Goal: Check status: Check status

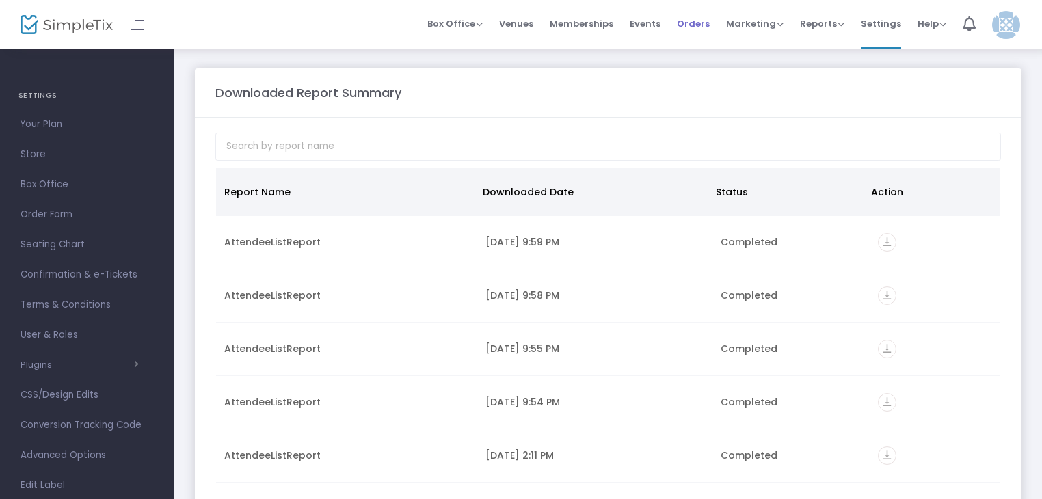
click at [695, 17] on span "Orders" at bounding box center [693, 23] width 33 height 35
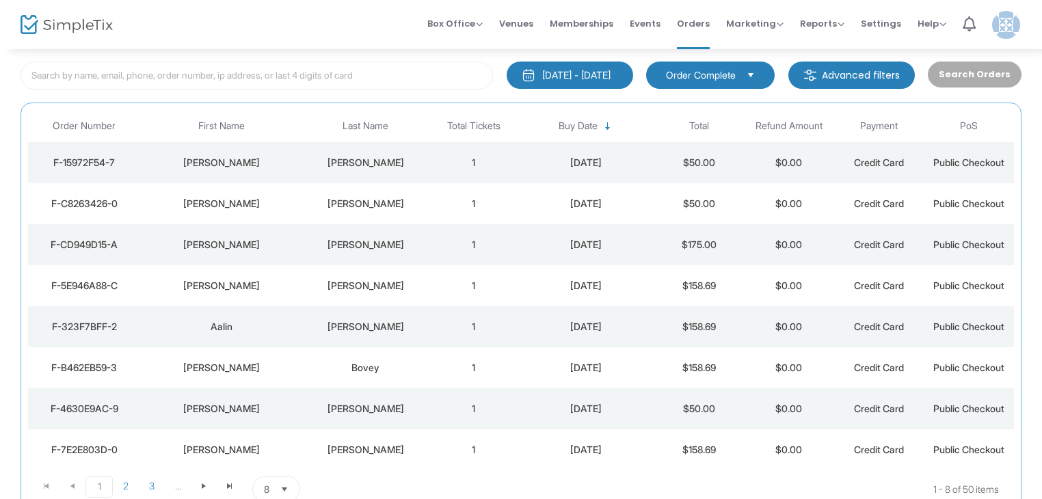
scroll to position [82, 0]
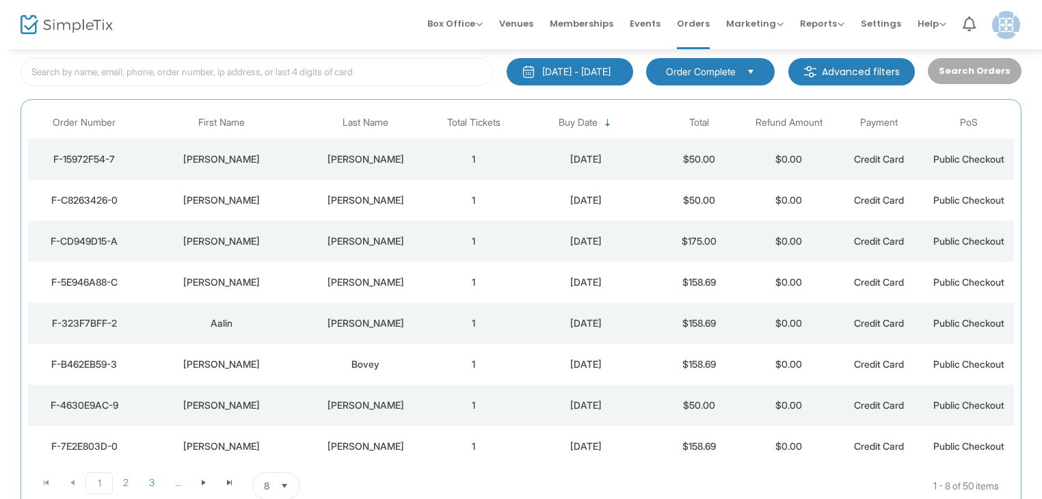
click at [644, 239] on div "[DATE]" at bounding box center [586, 242] width 129 height 14
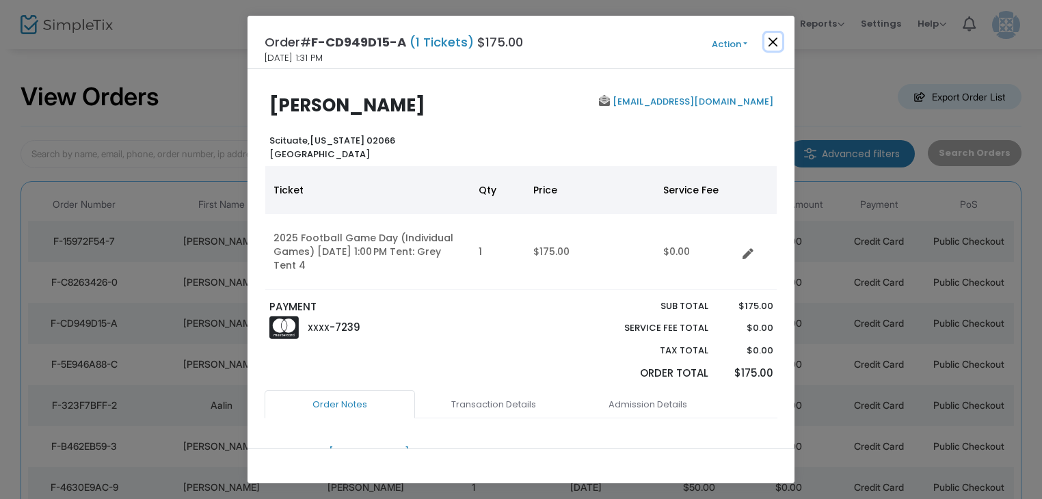
click at [769, 41] on button "Close" at bounding box center [773, 42] width 18 height 18
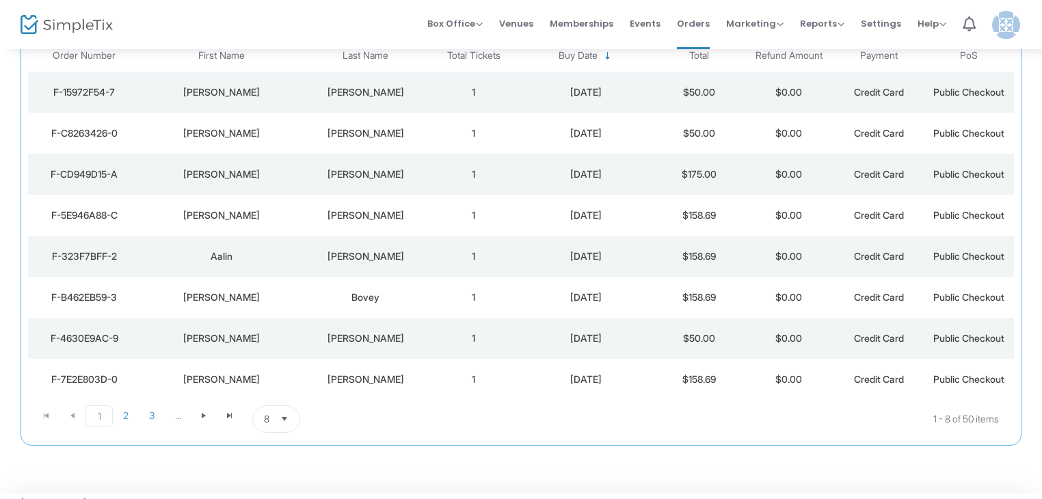
scroll to position [183, 0]
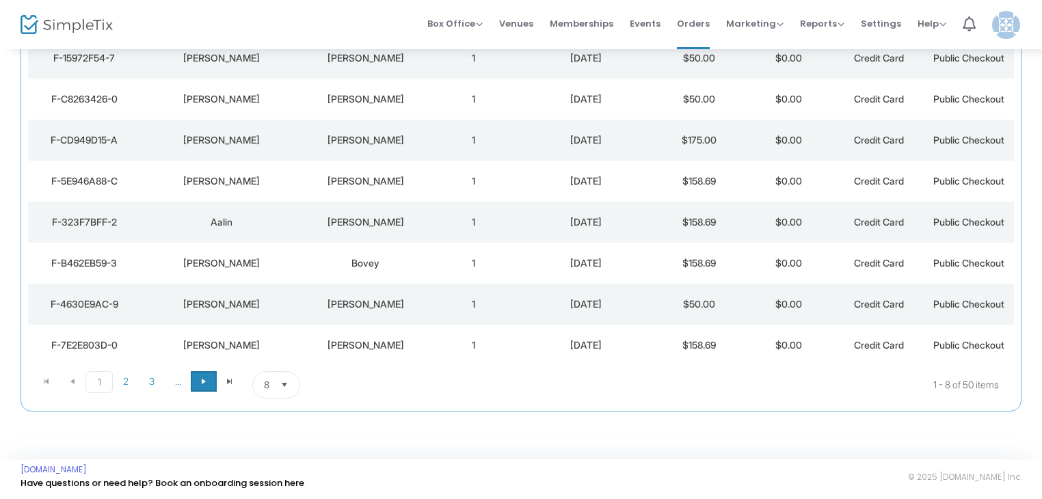
click at [204, 381] on span "Go to the next page" at bounding box center [203, 381] width 11 height 11
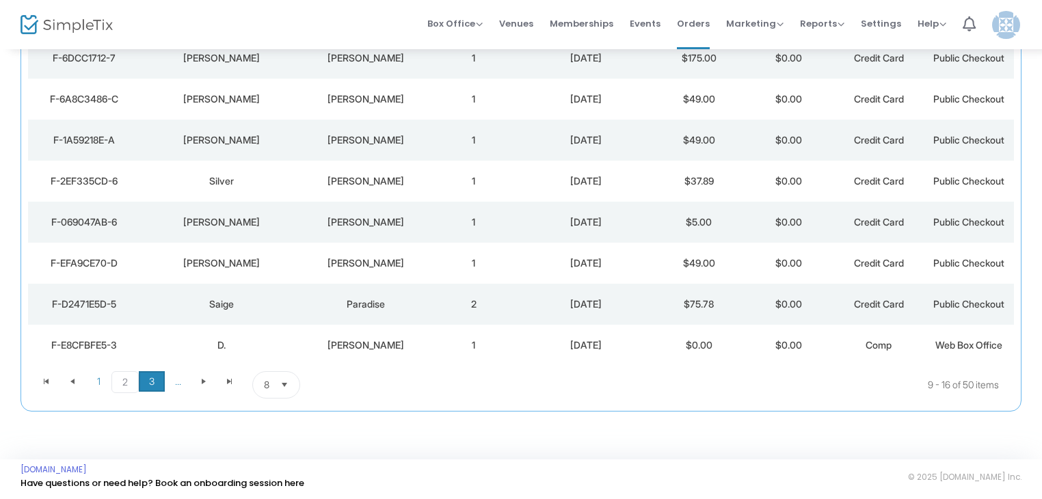
click at [153, 381] on span "3" at bounding box center [152, 381] width 26 height 21
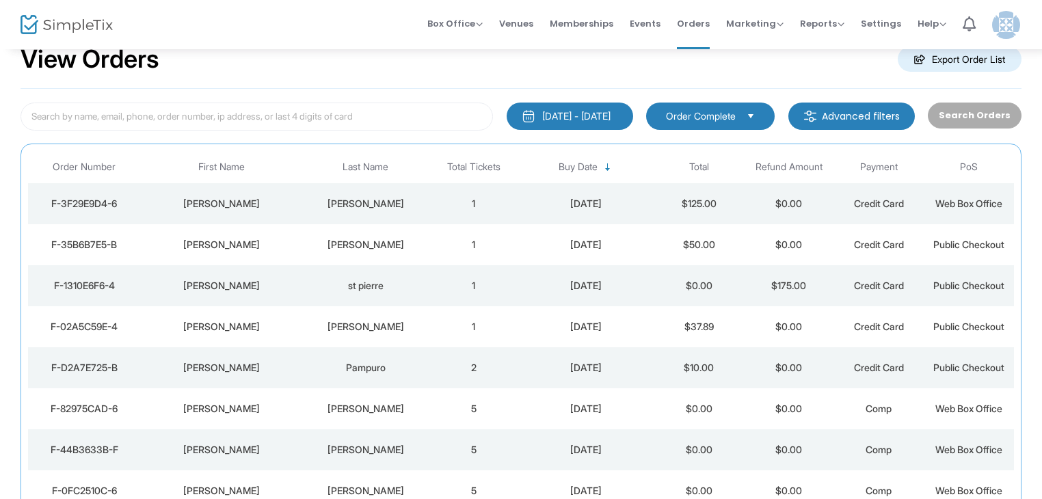
scroll to position [38, 0]
click at [667, 209] on td "$125.00" at bounding box center [699, 203] width 90 height 41
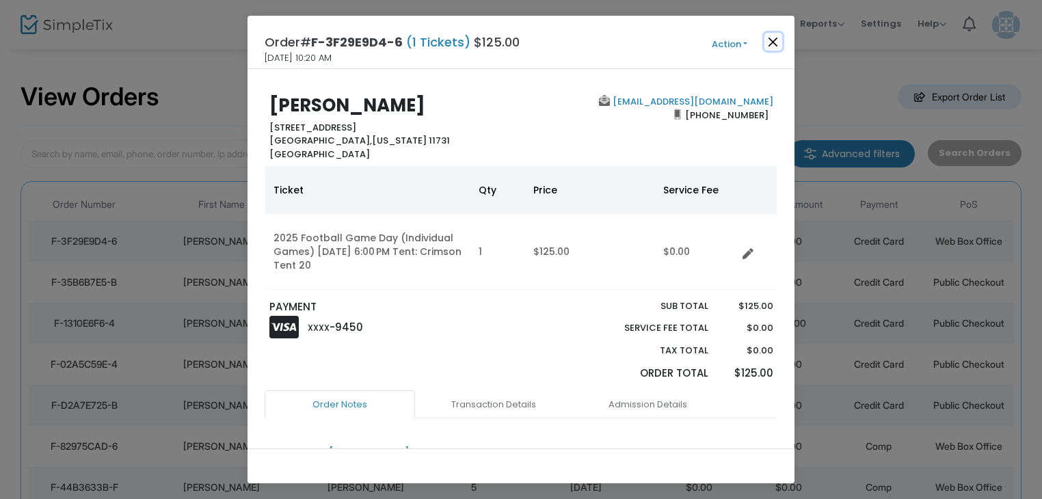
click at [774, 46] on button "Close" at bounding box center [773, 42] width 18 height 18
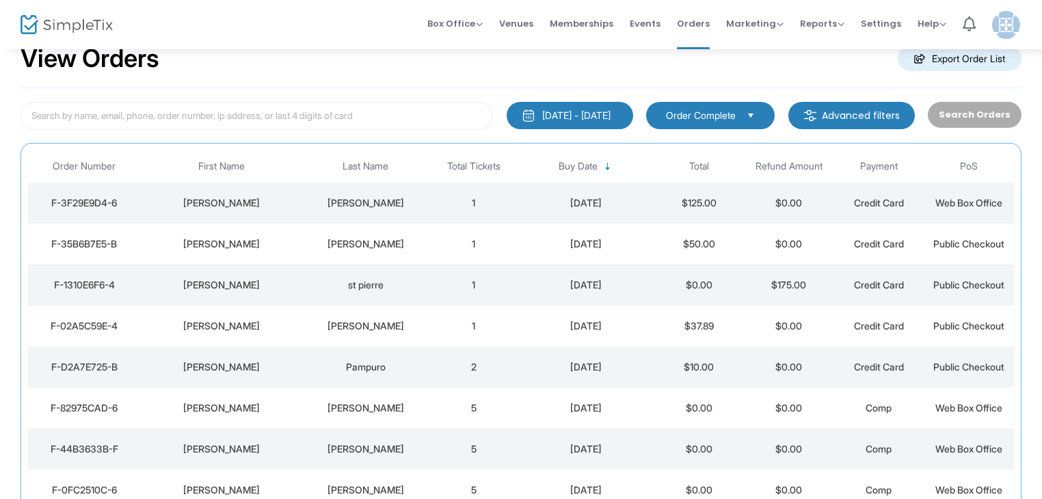
scroll to position [49, 0]
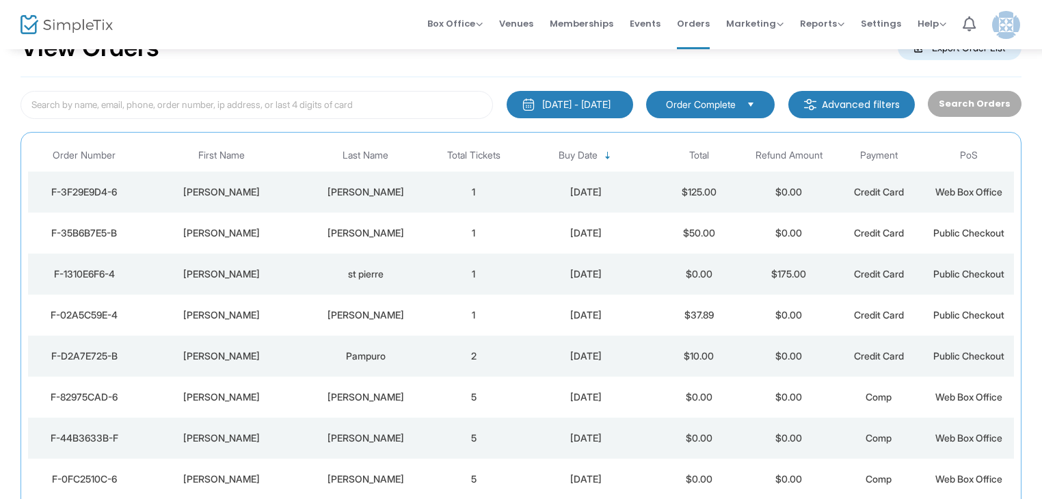
click at [657, 176] on td "$125.00" at bounding box center [699, 192] width 90 height 41
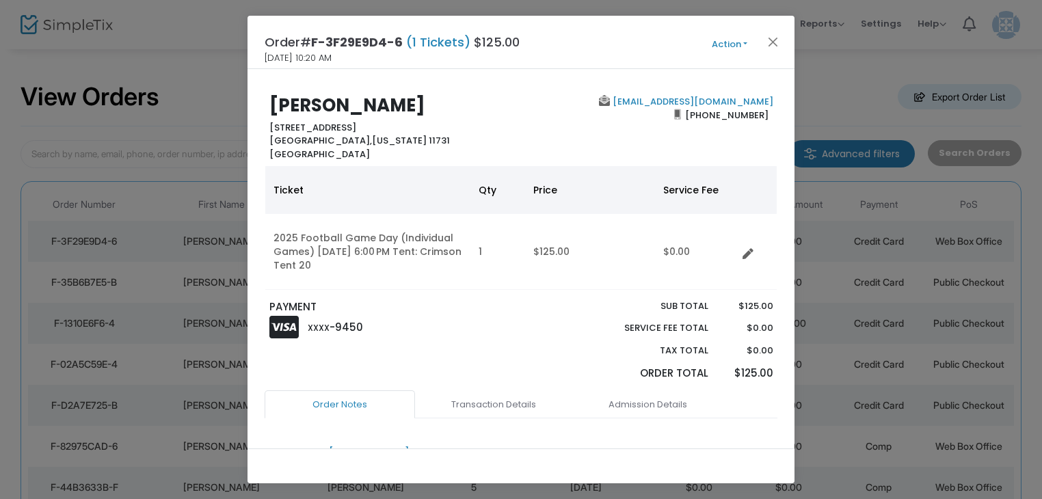
scroll to position [10, 0]
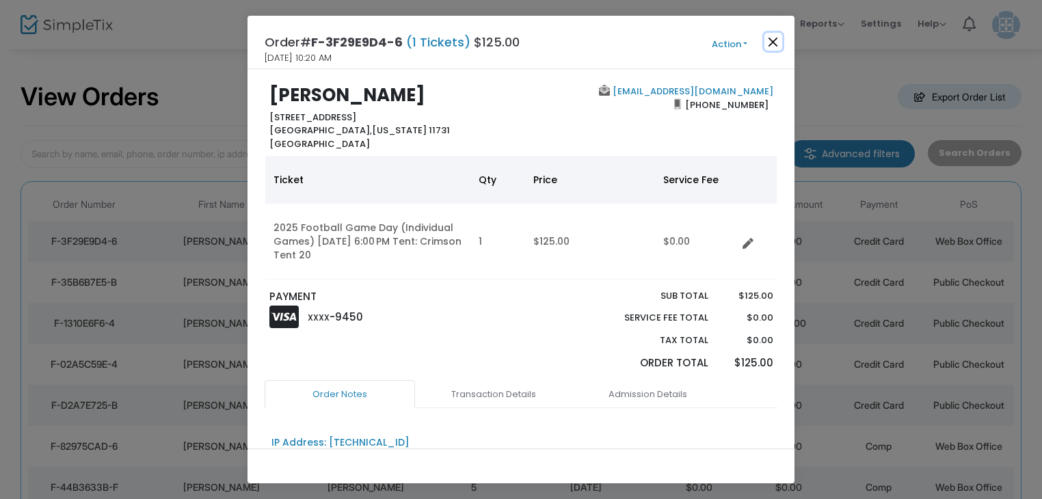
click at [777, 42] on button "Close" at bounding box center [773, 42] width 18 height 18
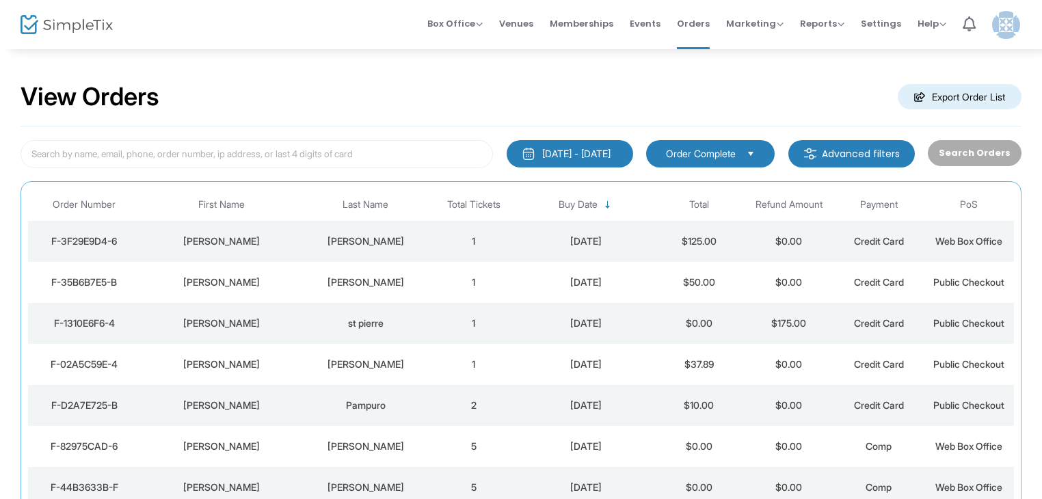
scroll to position [183, 0]
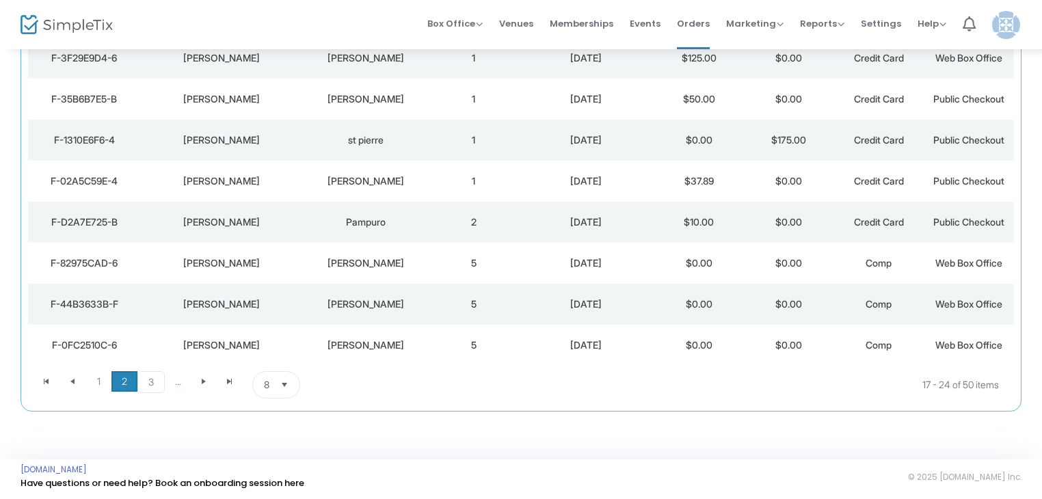
click at [120, 381] on span "2" at bounding box center [124, 381] width 26 height 21
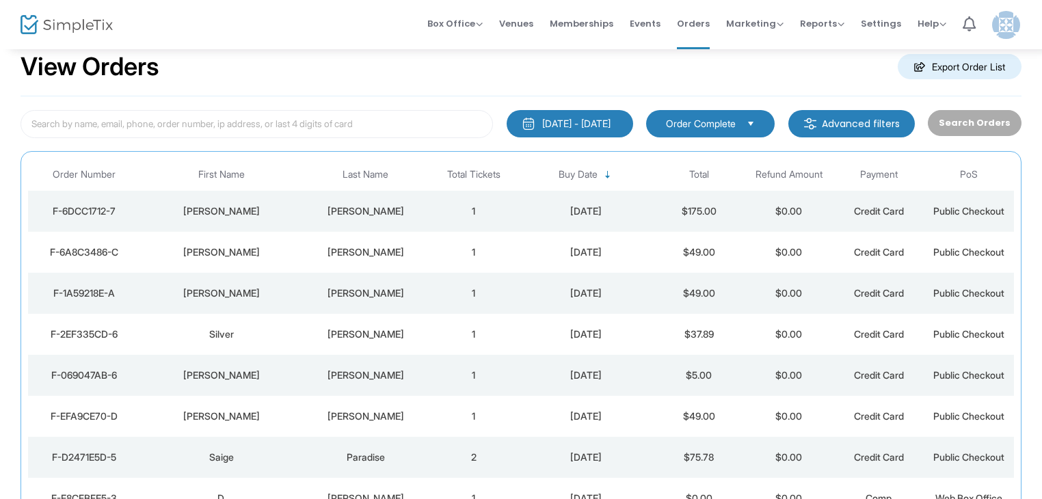
scroll to position [27, 0]
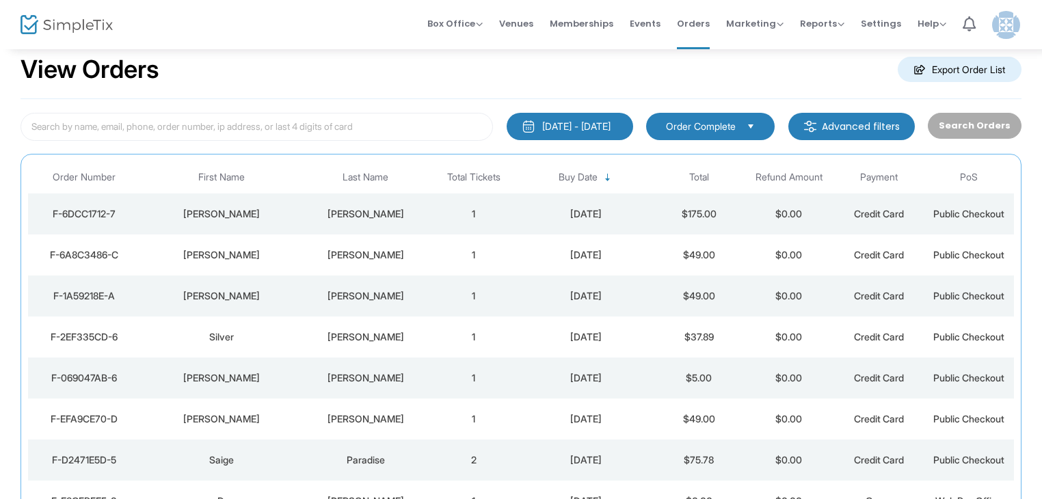
click at [572, 207] on div "[DATE]" at bounding box center [586, 214] width 129 height 14
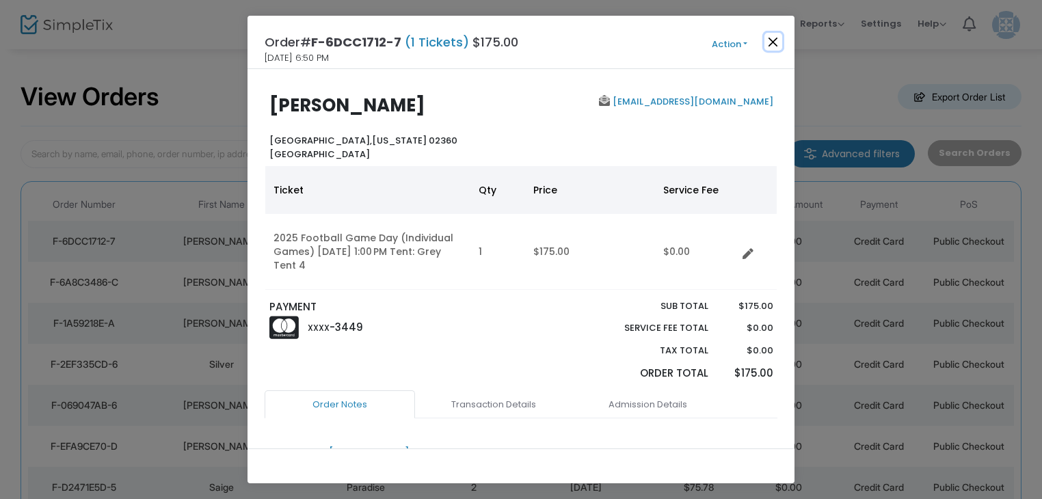
click at [772, 43] on button "Close" at bounding box center [773, 42] width 18 height 18
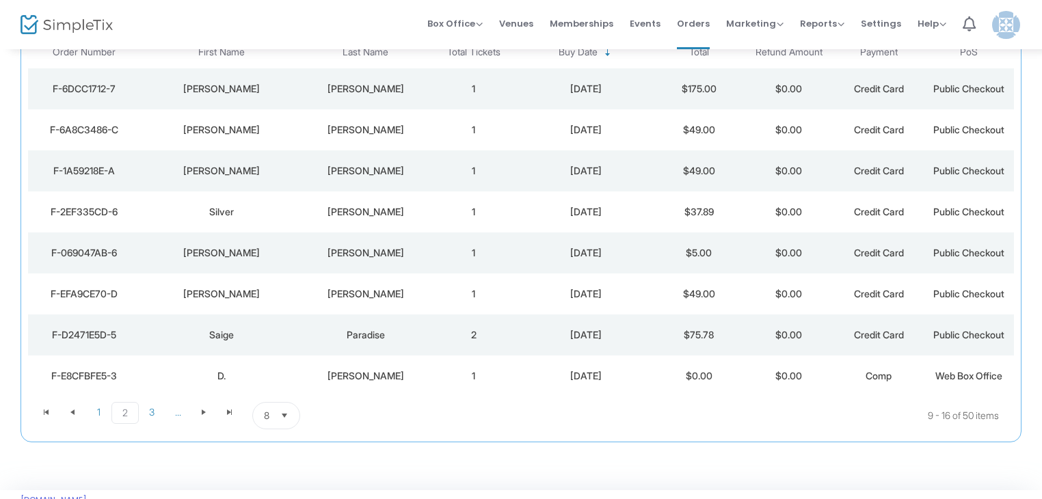
scroll to position [183, 0]
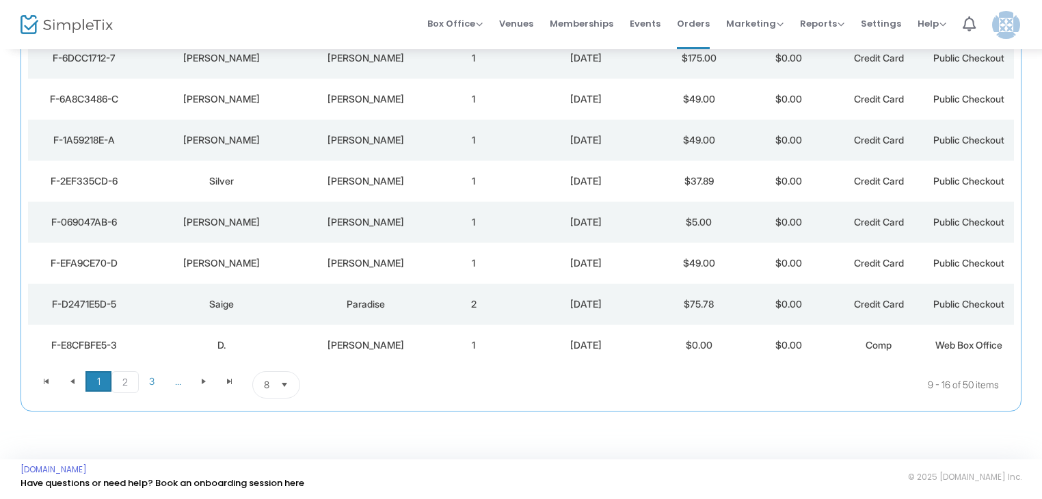
click at [101, 378] on span "1" at bounding box center [98, 381] width 26 height 21
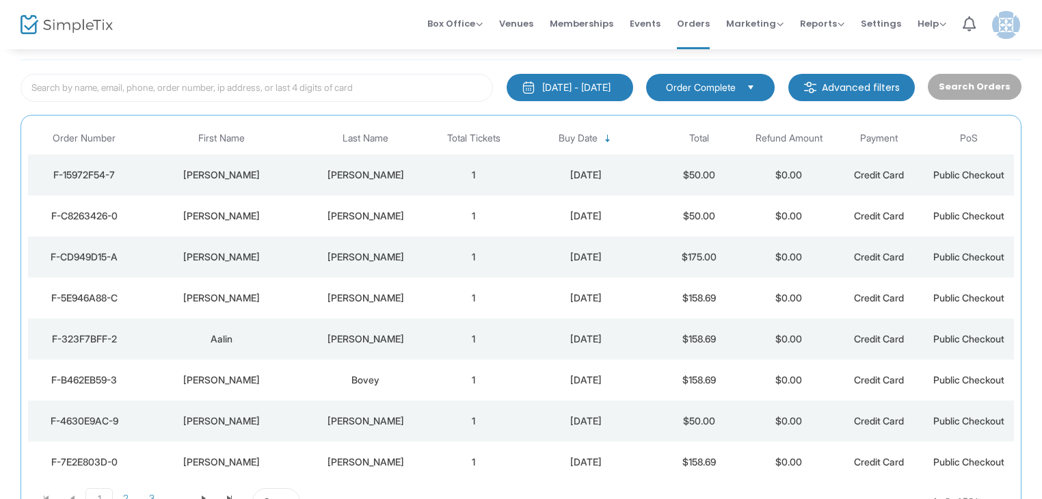
scroll to position [66, 0]
click at [550, 255] on div "[DATE]" at bounding box center [586, 258] width 129 height 14
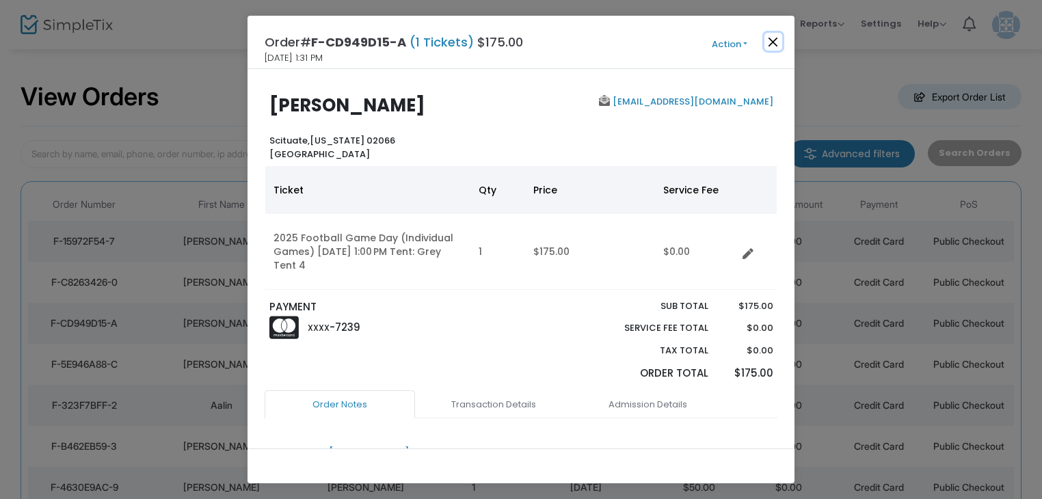
click at [775, 40] on button "Close" at bounding box center [773, 42] width 18 height 18
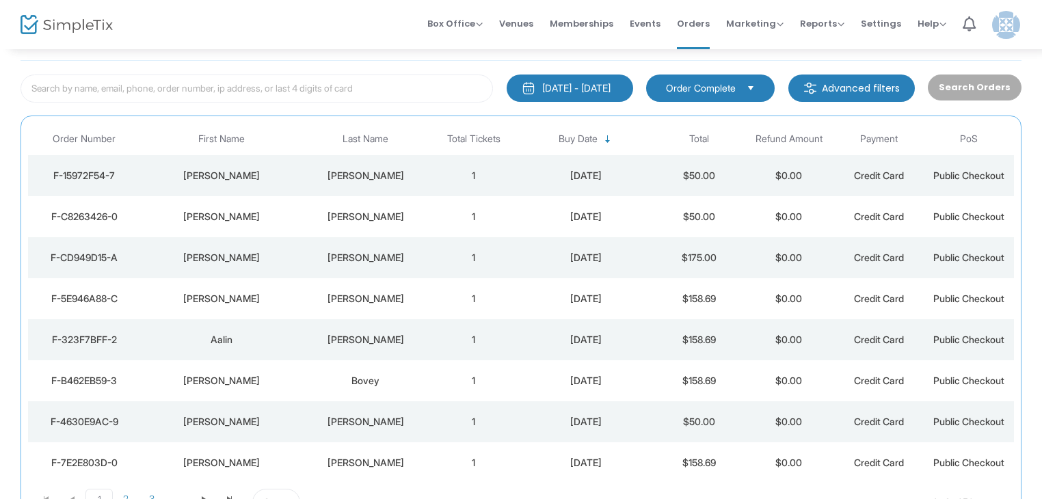
click at [440, 373] on td "1" at bounding box center [474, 380] width 90 height 41
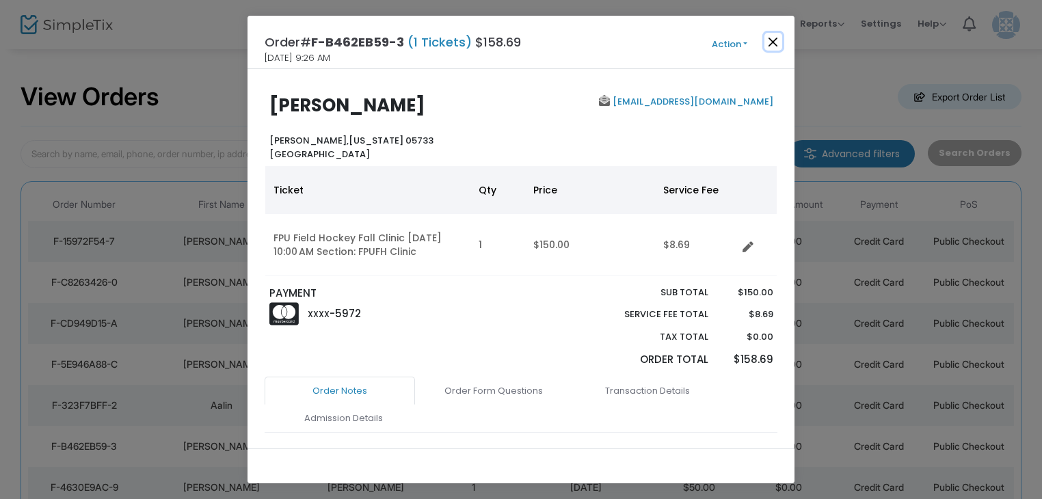
click at [773, 40] on button "Close" at bounding box center [773, 42] width 18 height 18
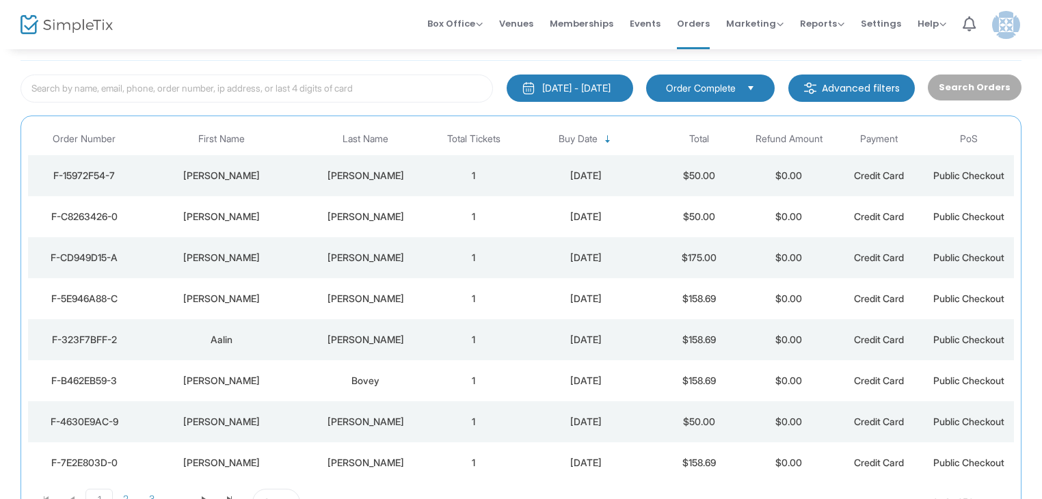
scroll to position [0, 0]
